Goal: Contribute content: Contribute content

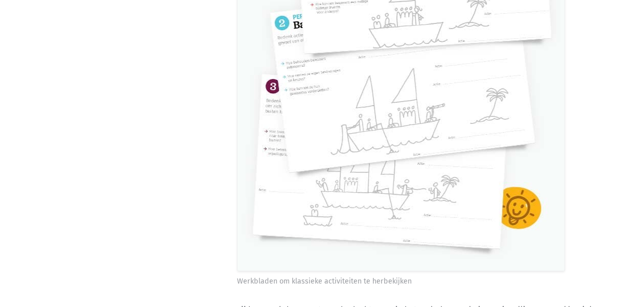
scroll to position [5914, 0]
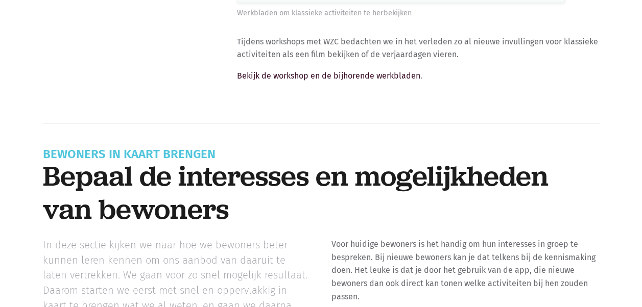
click at [365, 71] on link "Bekijk de workshop en de bijhorende werkbladen" at bounding box center [328, 76] width 183 height 10
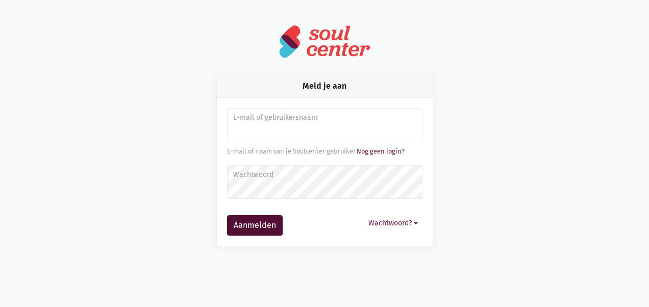
type input "eva.delaet@hotmail.com"
click at [263, 216] on button "Aanmelden" at bounding box center [255, 225] width 56 height 20
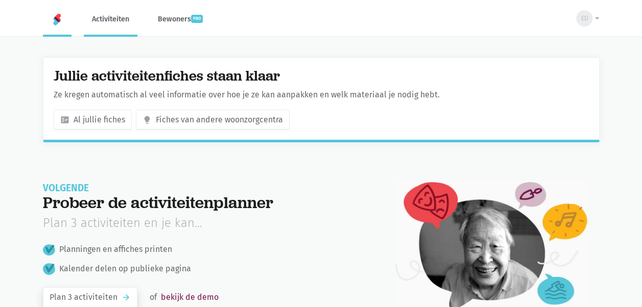
click at [117, 25] on link "Activiteiten" at bounding box center [111, 19] width 54 height 34
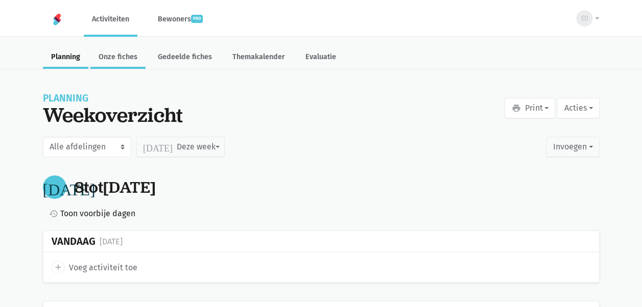
click at [125, 59] on link "Onze fiches" at bounding box center [117, 58] width 55 height 22
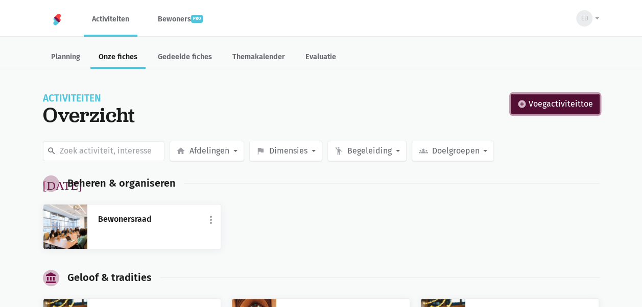
click at [542, 105] on span "voeg activiteit toe" at bounding box center [560, 103] width 64 height 13
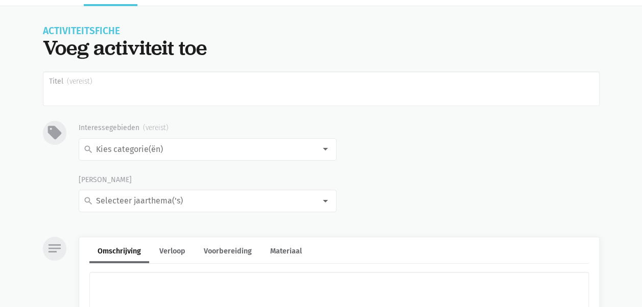
scroll to position [28, 0]
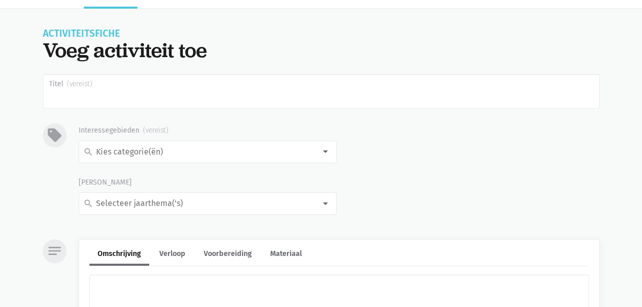
click at [218, 99] on input "Titel" at bounding box center [321, 91] width 556 height 35
type input "Honingraat"
click at [163, 151] on input at bounding box center [204, 151] width 221 height 13
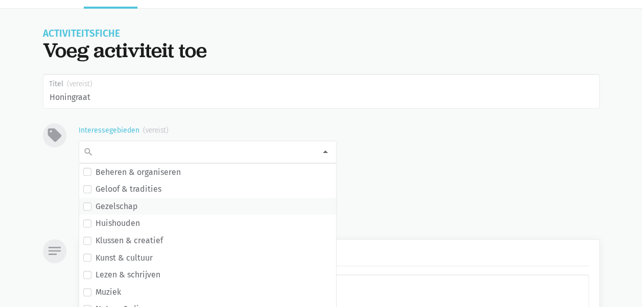
click at [239, 201] on span "Gezelschap" at bounding box center [207, 206] width 249 height 13
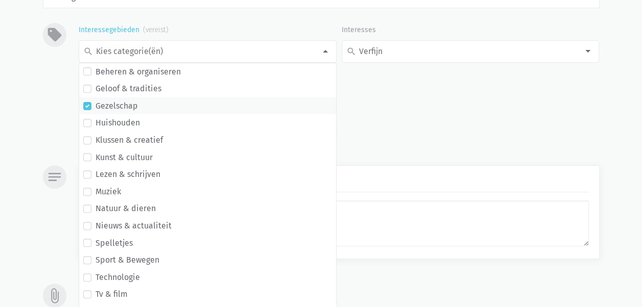
scroll to position [130, 0]
click at [101, 242] on label "Spelletjes" at bounding box center [113, 241] width 37 height 13
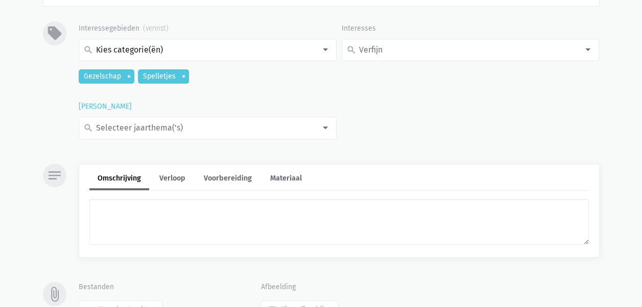
click at [187, 128] on input at bounding box center [204, 127] width 221 height 13
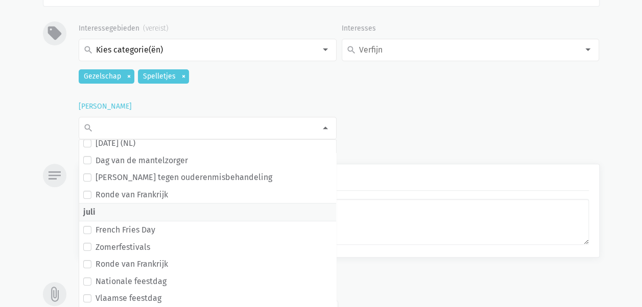
scroll to position [0, 0]
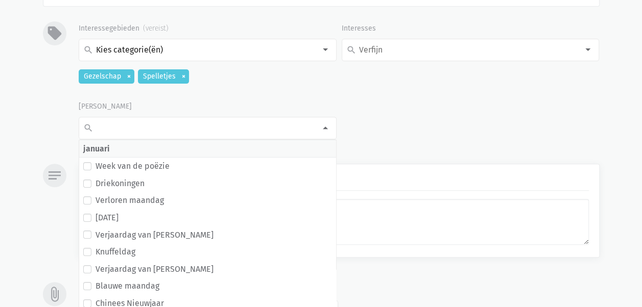
click at [455, 112] on div "Interessegebieden search Beheren & organiseren Geloof & tradities Gezelschap Hu…" at bounding box center [338, 86] width 525 height 130
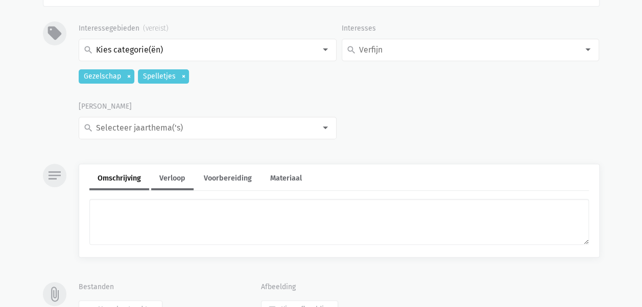
click at [179, 180] on link "Verloop" at bounding box center [172, 179] width 42 height 22
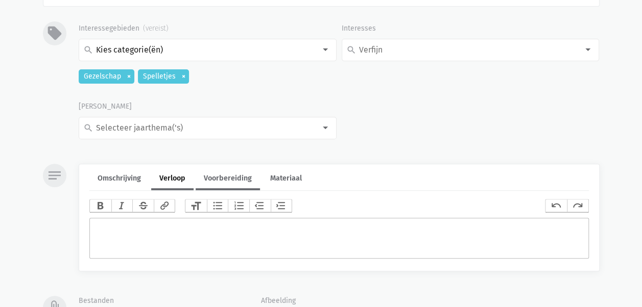
click at [238, 178] on link "Voorbereiding" at bounding box center [227, 179] width 64 height 22
click at [290, 182] on link "Materiaal" at bounding box center [286, 179] width 48 height 22
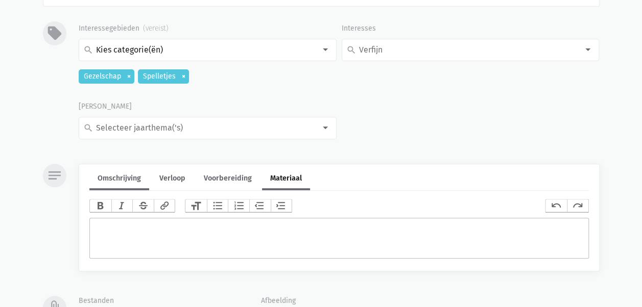
click at [116, 180] on link "Omschrijving" at bounding box center [119, 179] width 60 height 22
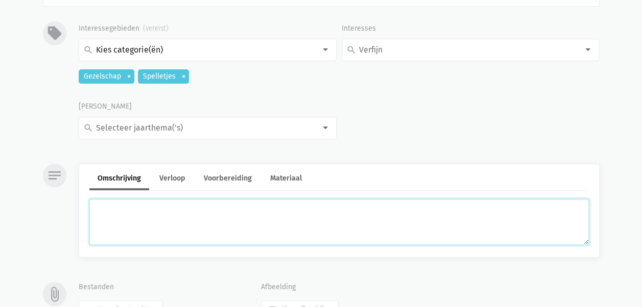
click at [100, 218] on textarea at bounding box center [338, 222] width 499 height 46
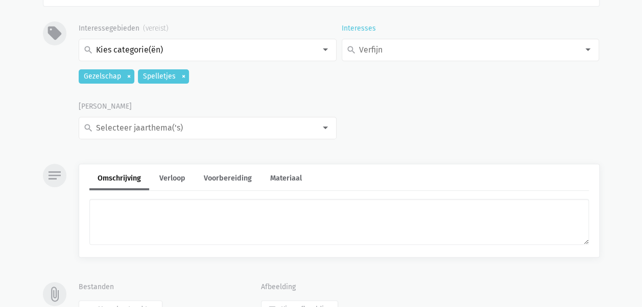
click at [561, 46] on input at bounding box center [467, 49] width 221 height 13
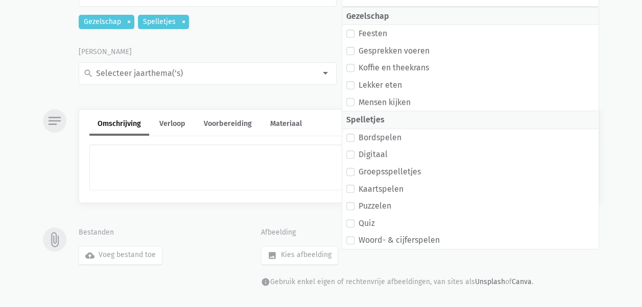
scroll to position [202, 0]
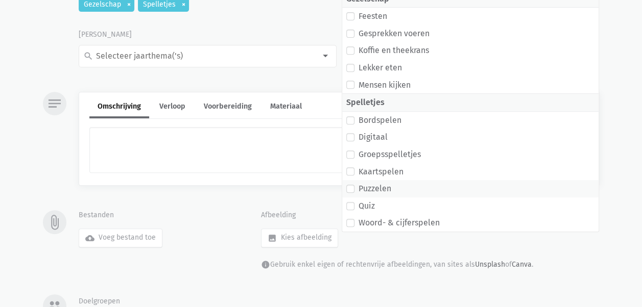
click at [371, 187] on label "Puzzelen" at bounding box center [374, 188] width 33 height 13
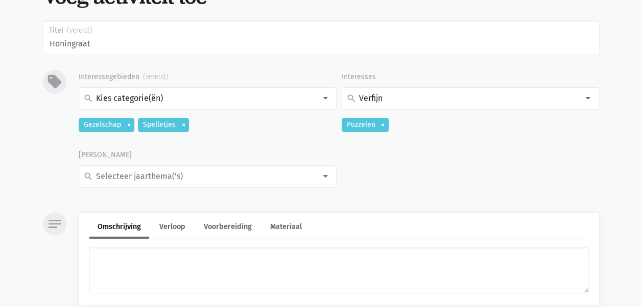
scroll to position [163, 0]
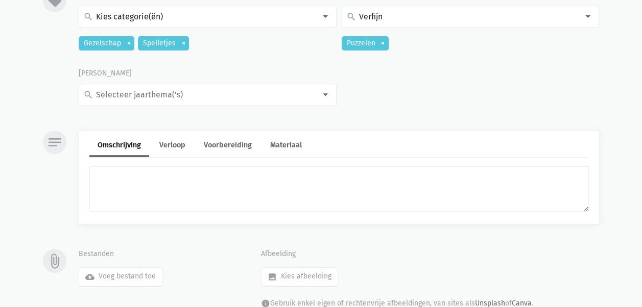
click at [57, 142] on icon "notes" at bounding box center [54, 142] width 16 height 16
click at [166, 146] on link "Verloop" at bounding box center [172, 146] width 42 height 22
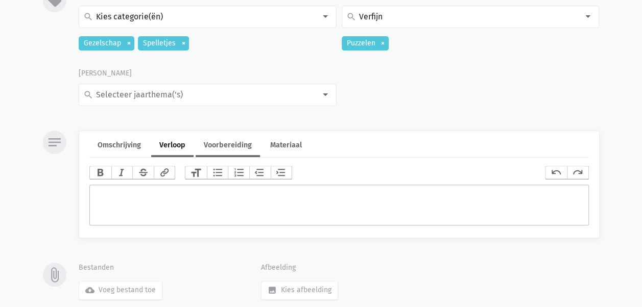
click at [221, 145] on link "Voorbereiding" at bounding box center [227, 146] width 64 height 22
click at [281, 145] on link "Materiaal" at bounding box center [286, 146] width 48 height 22
click at [295, 287] on label "image Kies afbeelding" at bounding box center [299, 290] width 77 height 18
click at [261, 281] on input "image Kies afbeelding" at bounding box center [260, 281] width 1 height 1
type input "C:\fakepath\honeycomb.jpg"
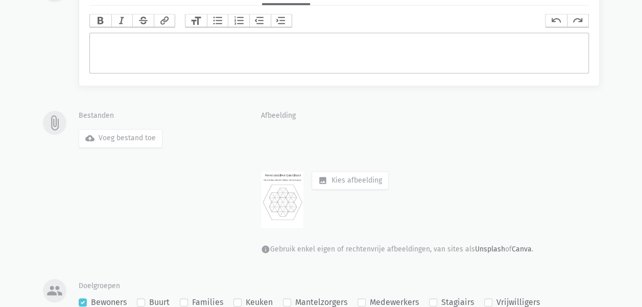
scroll to position [332, 0]
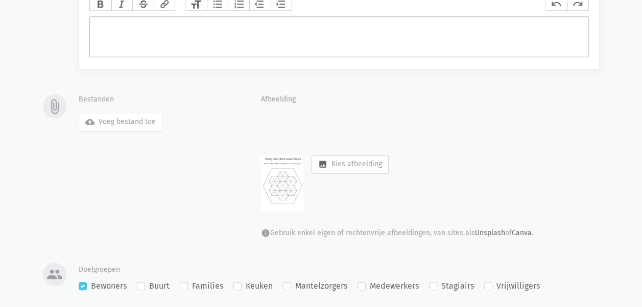
click at [328, 164] on label "image Kies afbeelding" at bounding box center [349, 164] width 77 height 18
click at [311, 155] on input "image Kies afbeelding" at bounding box center [311, 155] width 1 height 1
type input "C:\fakepath\b69cd2383ae44403d96f3b3a3c4457c8.jpg"
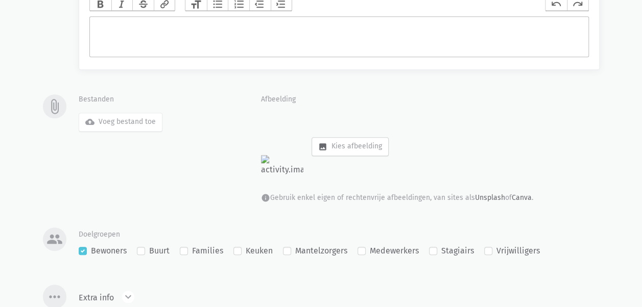
click at [347, 150] on label "image Kies afbeelding" at bounding box center [349, 146] width 77 height 18
click at [311, 137] on input "image Kies afbeelding" at bounding box center [311, 137] width 1 height 1
click at [141, 124] on label "cloud_upload Voeg bestand toe" at bounding box center [121, 122] width 84 height 18
click at [79, 113] on input "cloud_upload Voeg bestand toe" at bounding box center [78, 112] width 1 height 1
type input "C:\fakepath\honeycomb.jpg"
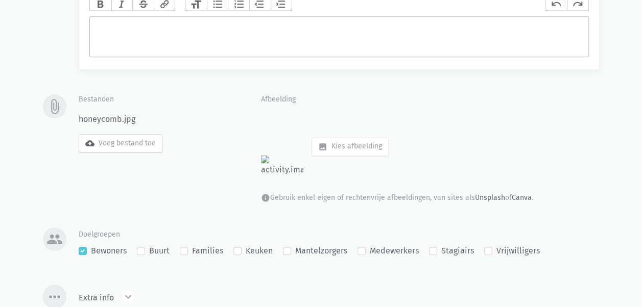
click at [116, 139] on label "cloud_upload Voeg bestand toe" at bounding box center [121, 143] width 84 height 18
click at [79, 134] on input "cloud_upload Voeg bestand toe" at bounding box center [78, 134] width 1 height 1
type input "C:\fakepath\b69cd2383ae44403d96f3b3a3c4457c8.jpg"
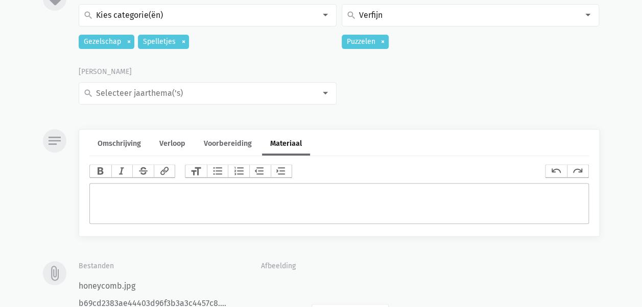
scroll to position [148, 0]
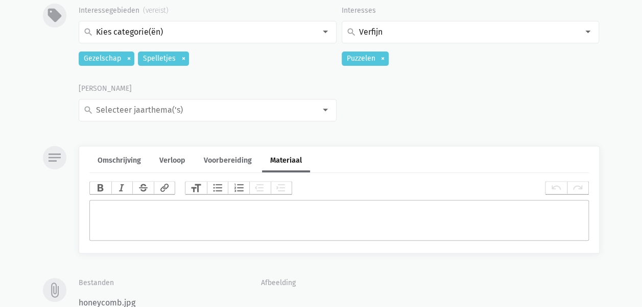
click at [123, 207] on trix-editor at bounding box center [338, 220] width 499 height 41
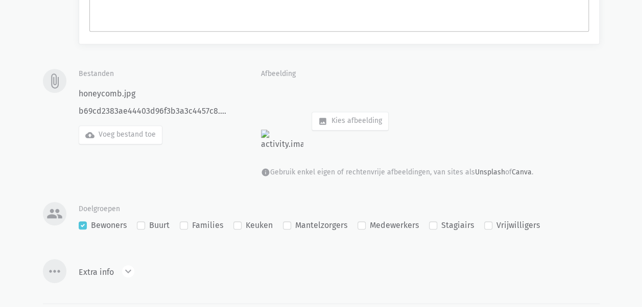
scroll to position [427, 0]
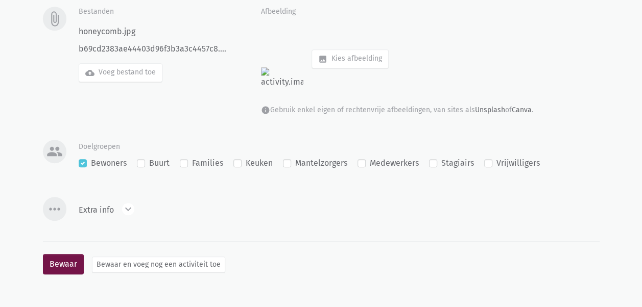
click at [117, 210] on div "expand_less expand_more Extra info" at bounding box center [111, 210] width 64 height 18
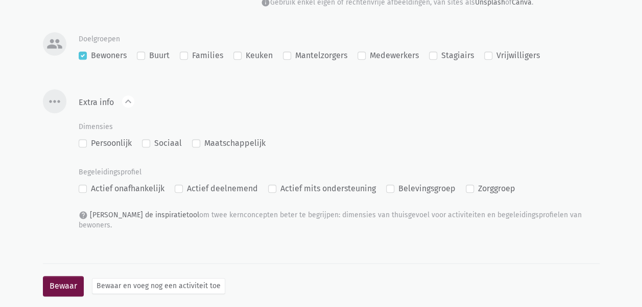
scroll to position [536, 0]
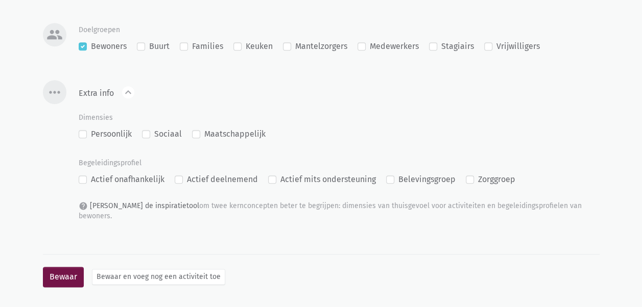
click at [91, 186] on label "Actief onafhankelijk" at bounding box center [128, 179] width 74 height 13
click at [83, 184] on input "Actief onafhankelijk" at bounding box center [83, 178] width 8 height 11
checkbox input "true"
click at [187, 186] on label "Actief deelnemend" at bounding box center [222, 179] width 71 height 13
click at [179, 184] on input "Actief deelnemend" at bounding box center [179, 178] width 8 height 11
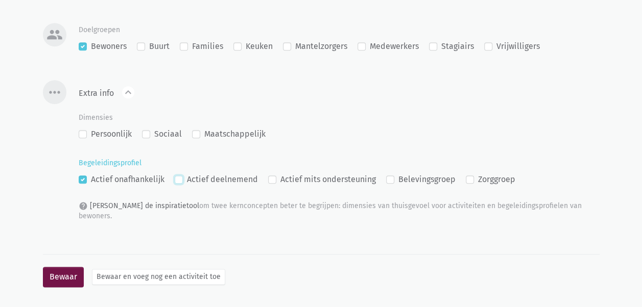
checkbox input "true"
click at [280, 186] on label "Actief mits ondersteuning" at bounding box center [327, 179] width 95 height 13
click at [268, 184] on input "Actief mits ondersteuning" at bounding box center [272, 178] width 8 height 11
checkbox input "true"
click at [91, 141] on label "Persoonlijk" at bounding box center [111, 134] width 41 height 13
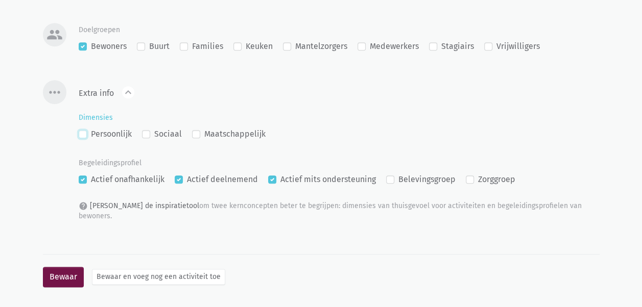
click at [81, 138] on input "Persoonlijk" at bounding box center [83, 133] width 8 height 11
checkbox input "true"
click at [63, 271] on button "Bewaar" at bounding box center [63, 277] width 41 height 20
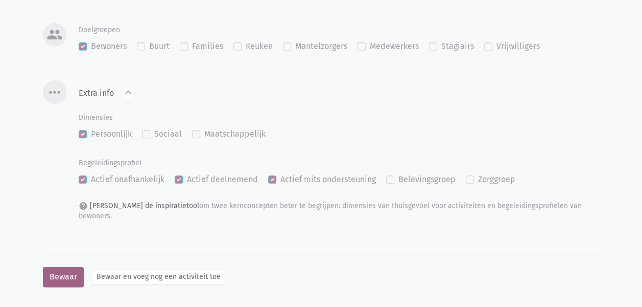
scroll to position [427, 0]
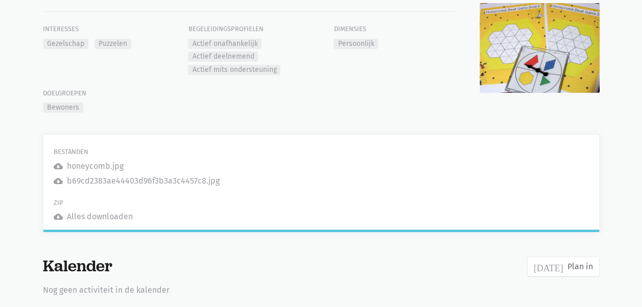
scroll to position [129, 0]
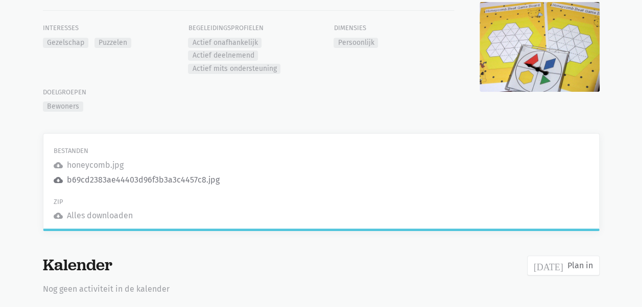
click at [123, 180] on div "b69cd2383ae44403d96f3b3a3c4457c8.jpg" at bounding box center [143, 180] width 153 height 13
click at [614, 153] on main "Planning Onze fiches Gedeelde fiches Themakalender Evaluatie print Print Acties…" at bounding box center [321, 105] width 642 height 379
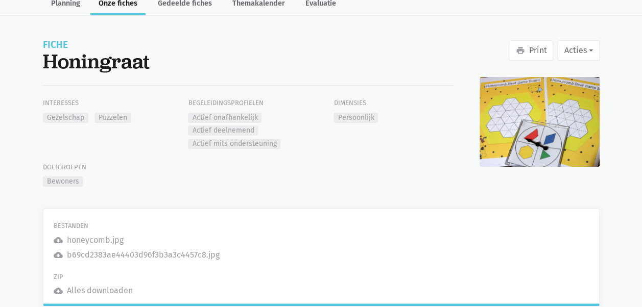
scroll to position [41, 0]
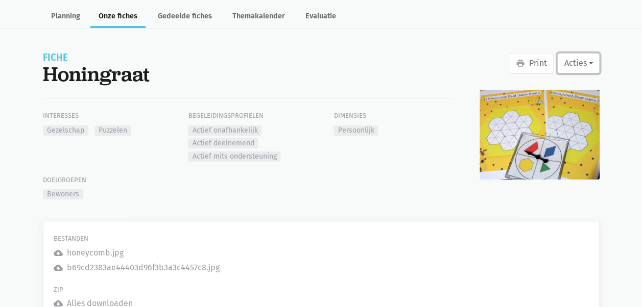
click at [589, 66] on button "Acties" at bounding box center [578, 63] width 42 height 20
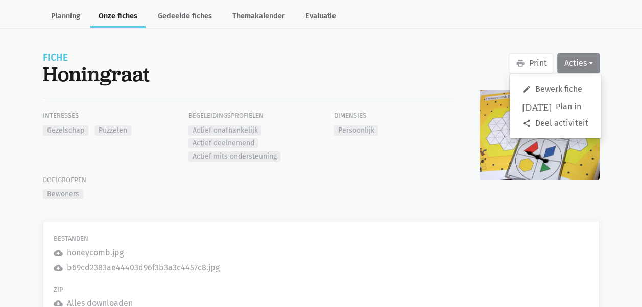
click at [628, 108] on main "Planning Onze fiches Gedeelde fiches Themakalender Evaluatie print Print Acties…" at bounding box center [321, 193] width 642 height 379
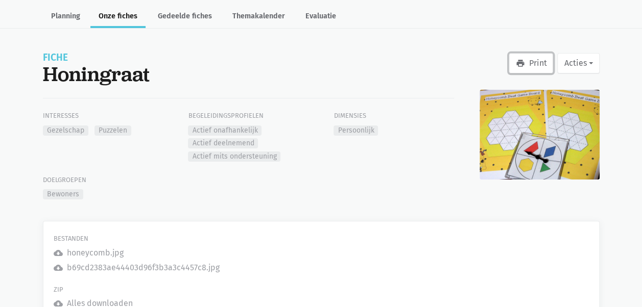
click at [530, 68] on link "print Print" at bounding box center [530, 63] width 44 height 20
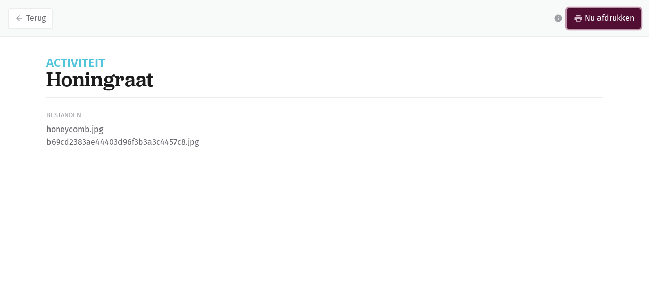
click at [590, 17] on link "print Nu afdrukken" at bounding box center [604, 18] width 74 height 20
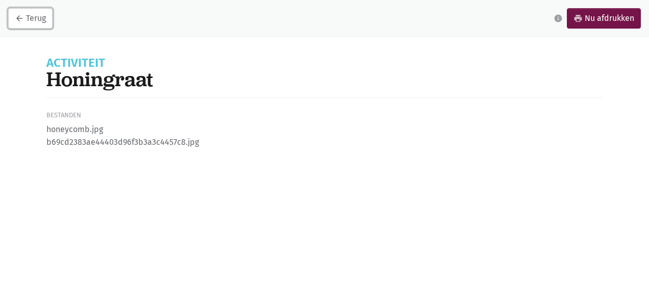
click at [45, 17] on link "arrow_back Terug" at bounding box center [30, 18] width 44 height 20
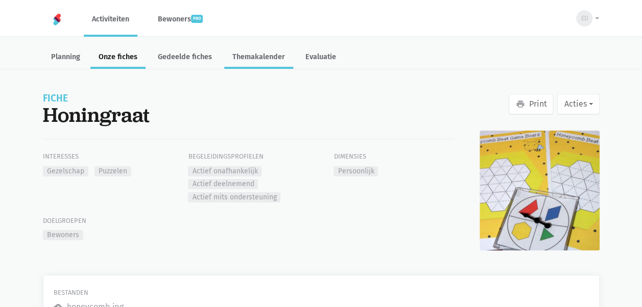
click at [259, 53] on link "Themakalender" at bounding box center [258, 58] width 69 height 22
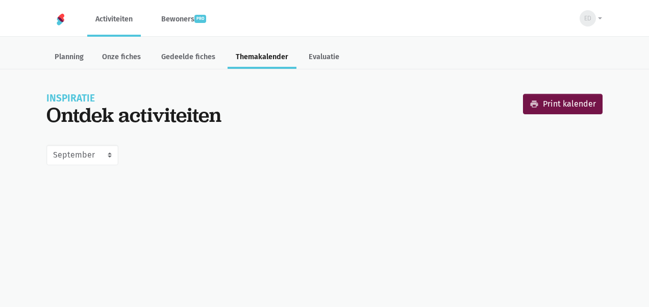
select select "9-2025"
click at [319, 54] on link "Evaluatie" at bounding box center [324, 58] width 47 height 22
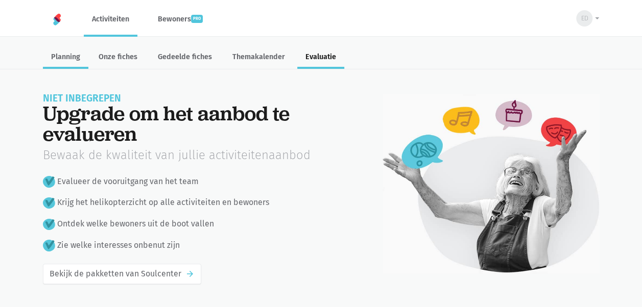
click at [72, 58] on link "Planning" at bounding box center [65, 58] width 45 height 22
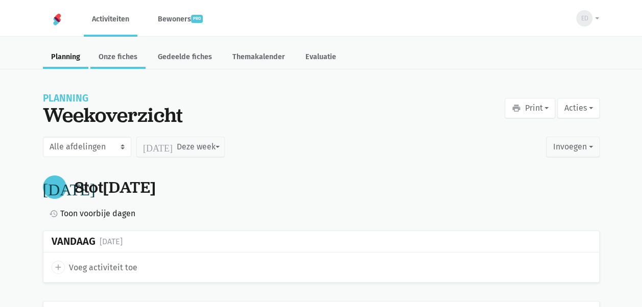
click at [101, 51] on link "Onze fiches" at bounding box center [117, 58] width 55 height 22
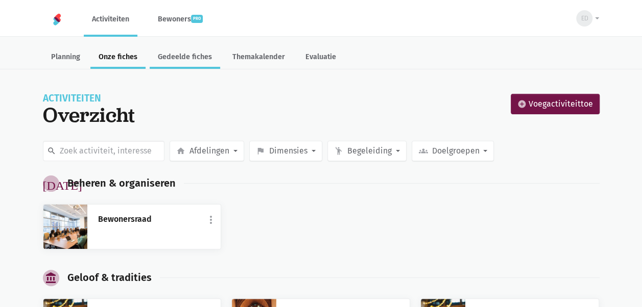
click at [169, 57] on link "Gedeelde fiches" at bounding box center [185, 58] width 70 height 22
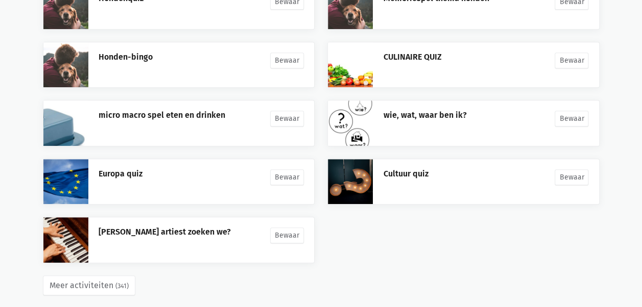
scroll to position [240, 0]
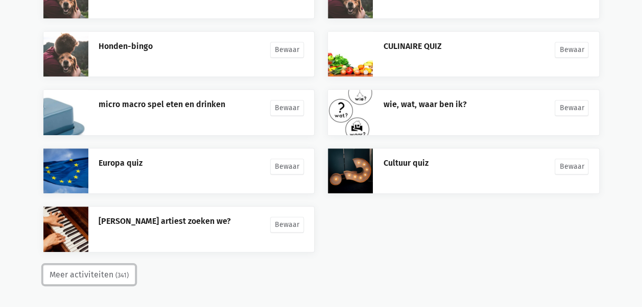
click at [65, 277] on button "Meer activiteiten (341)" at bounding box center [89, 275] width 92 height 20
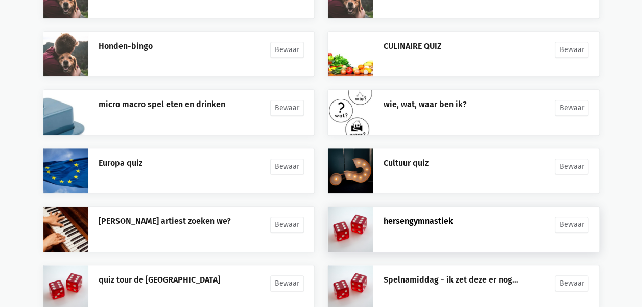
click at [419, 216] on link "hersengymnastiek" at bounding box center [417, 221] width 69 height 10
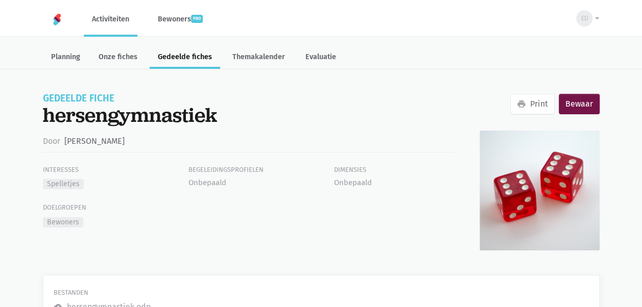
scroll to position [47, 0]
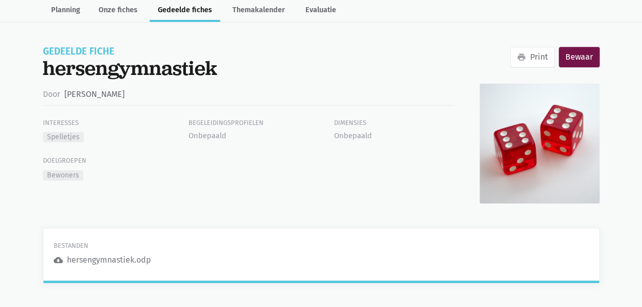
click at [82, 261] on div "hersengymnastiek.odp" at bounding box center [109, 260] width 84 height 13
